Goal: Book appointment/travel/reservation

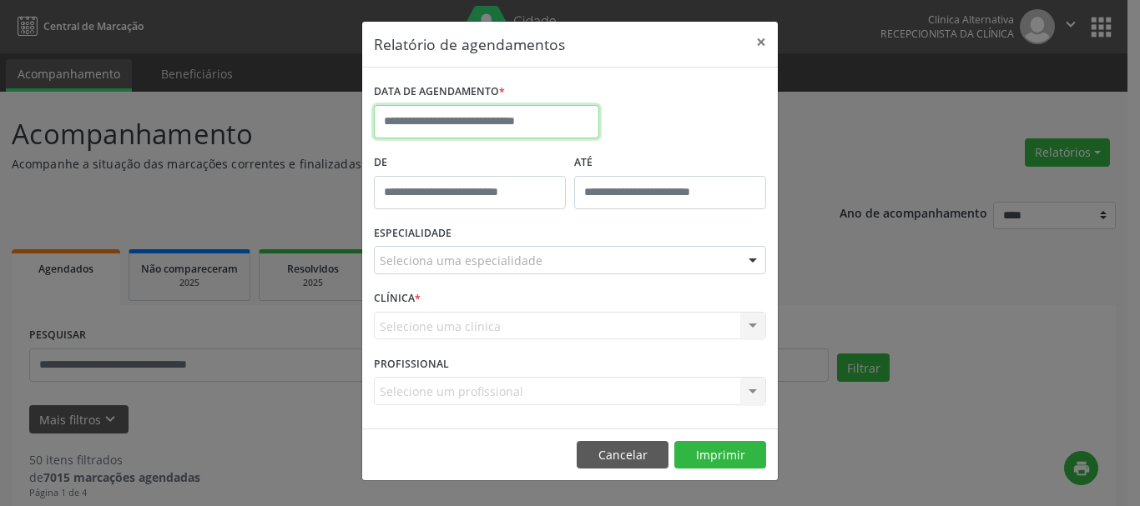
click at [572, 119] on input "text" at bounding box center [486, 121] width 225 height 33
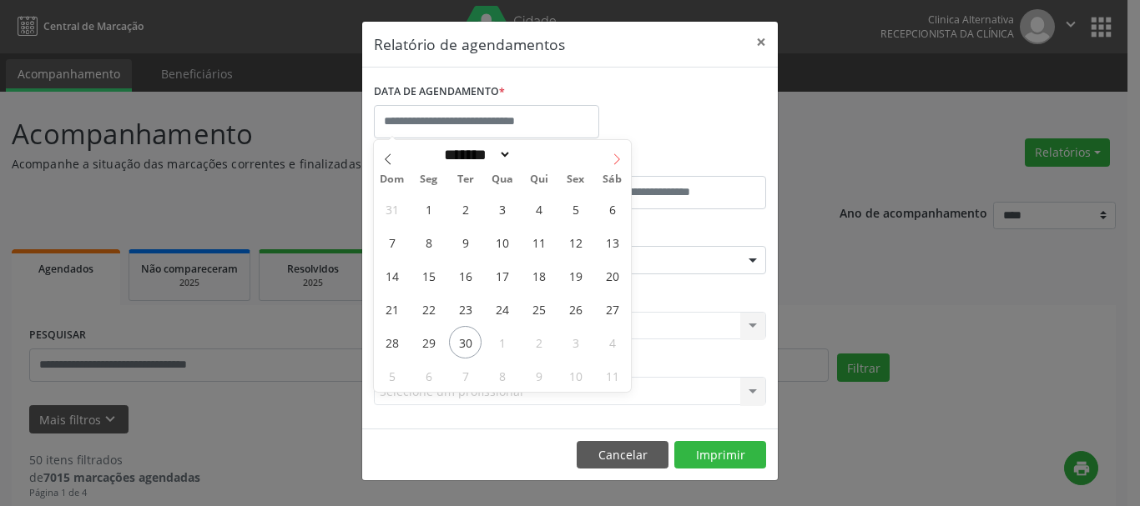
click at [616, 155] on icon at bounding box center [617, 160] width 12 height 12
select select "*"
click at [506, 205] on span "1" at bounding box center [502, 209] width 33 height 33
type input "**********"
click at [507, 209] on span "1" at bounding box center [502, 209] width 33 height 33
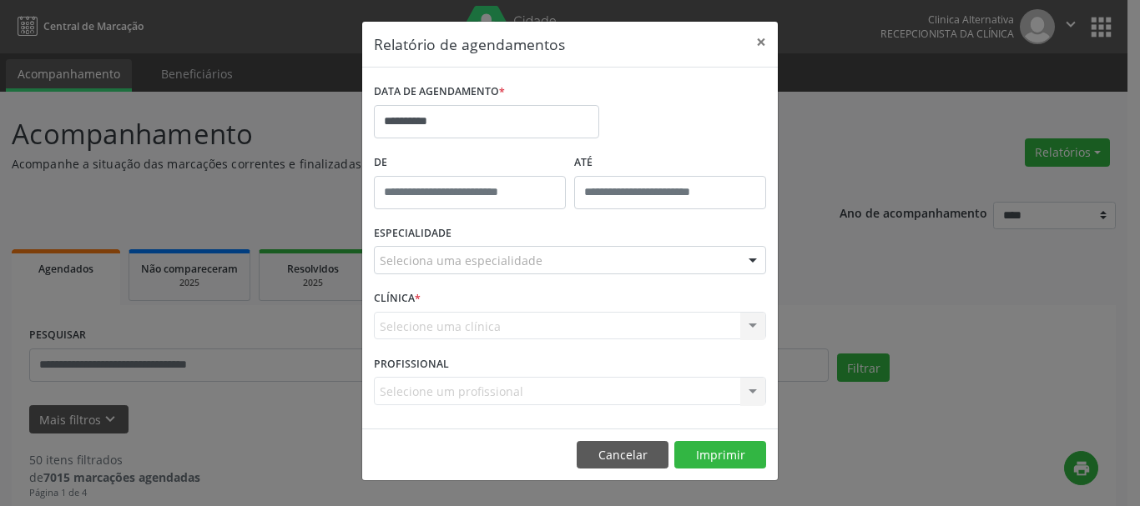
click at [507, 209] on div "De" at bounding box center [470, 185] width 200 height 71
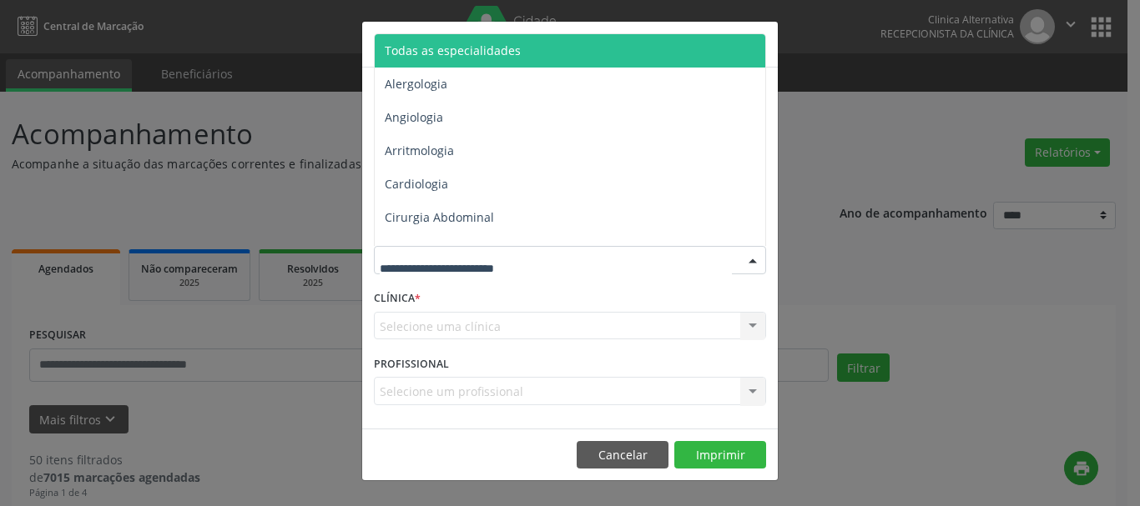
click at [487, 48] on span "Todas as especialidades" at bounding box center [453, 51] width 136 height 16
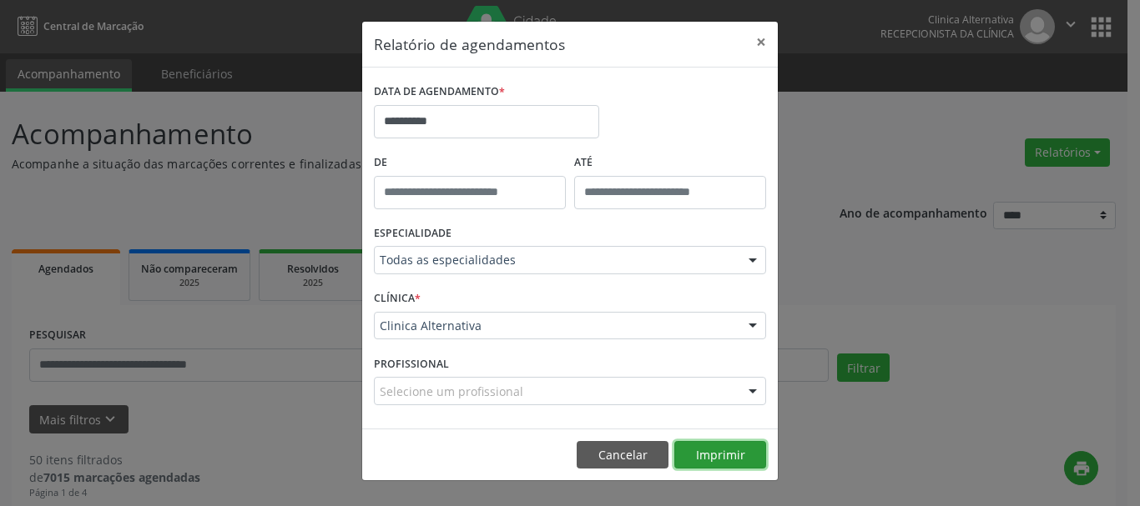
click at [724, 451] on button "Imprimir" at bounding box center [720, 455] width 92 height 28
